Goal: Transaction & Acquisition: Purchase product/service

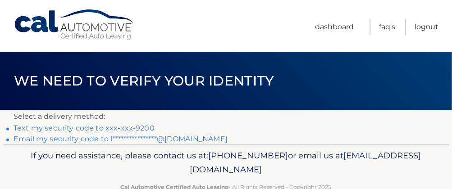
scroll to position [23, 0]
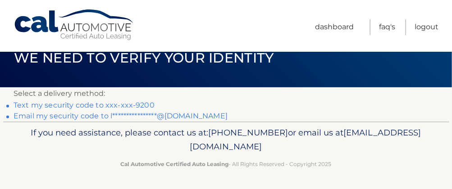
click at [141, 104] on link "Text my security code to xxx-xxx-9200" at bounding box center [84, 105] width 141 height 9
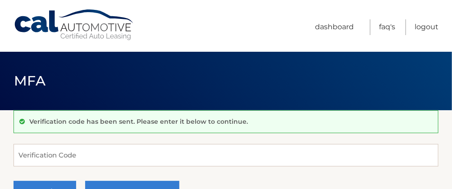
click at [117, 170] on form "Verification Code Continue Try another method" at bounding box center [226, 176] width 425 height 64
click at [115, 161] on input "Verification Code" at bounding box center [226, 155] width 425 height 23
click at [113, 146] on input "Verification Code" at bounding box center [226, 155] width 425 height 23
click at [113, 147] on input "Verification Code" at bounding box center [226, 155] width 425 height 23
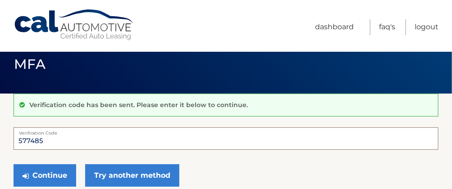
scroll to position [17, 0]
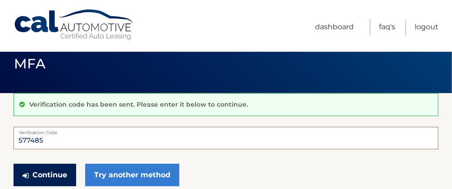
type input "577485"
click at [44, 170] on button "Continue" at bounding box center [45, 175] width 63 height 23
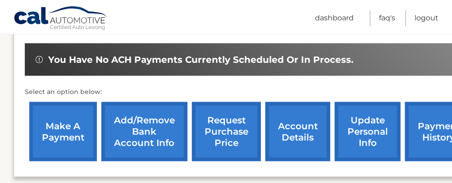
scroll to position [287, 0]
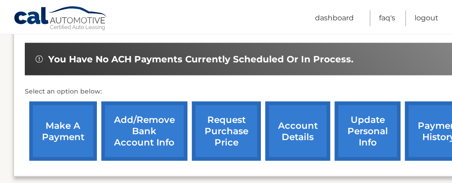
click at [58, 123] on link "make a payment" at bounding box center [63, 130] width 68 height 59
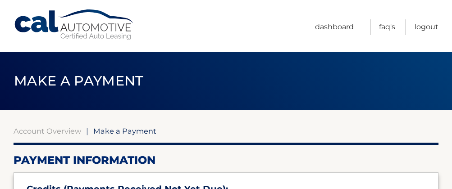
select select "NjIxN2Y3YWMtNTI3YS00ZDI4LThiNmQtMjVhMGNlMTcxN2Fi"
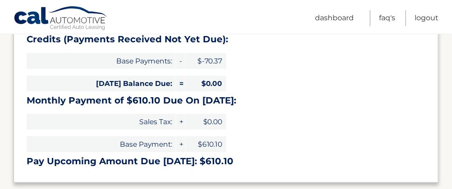
scroll to position [151, 0]
